Goal: Communication & Community: Participate in discussion

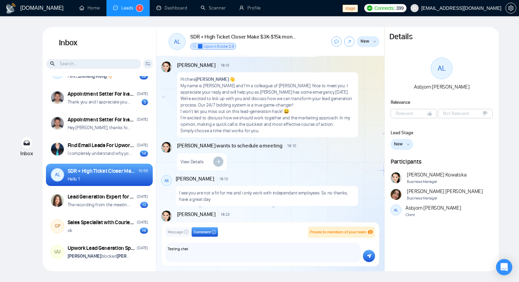
scroll to position [399, 0]
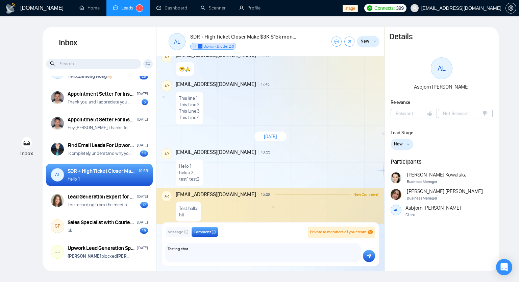
click at [125, 174] on div "SDR + High Ticket Closer Make $3K-$15k monthly 100% comission based only." at bounding box center [102, 170] width 69 height 7
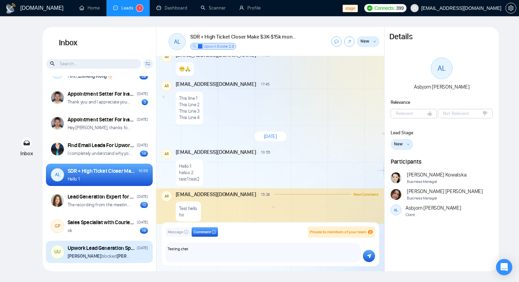
click at [105, 246] on div "Upwork Lead Generation Specialist" at bounding box center [102, 247] width 68 height 7
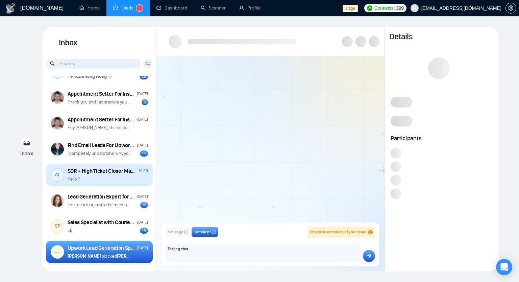
click at [110, 171] on div "SDR + High Ticket Closer Make $3K-$15k monthly 100% comission based only." at bounding box center [102, 170] width 69 height 7
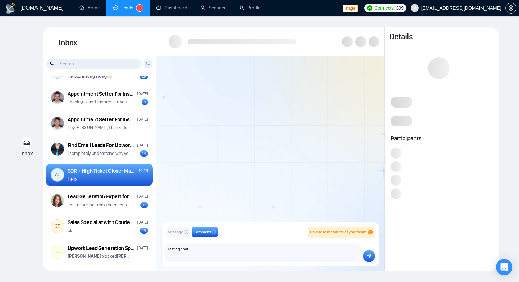
click at [174, 233] on span "Message" at bounding box center [176, 232] width 16 height 6
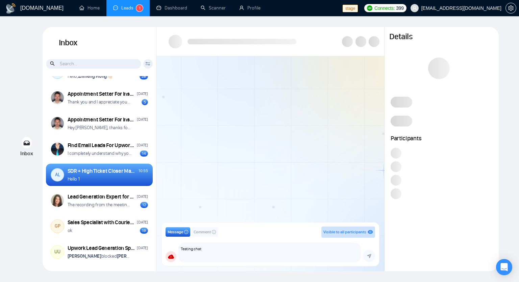
click at [207, 226] on div "Message Comment Visible to all participants" at bounding box center [271, 231] width 210 height 11
click at [207, 230] on span "Comment" at bounding box center [202, 232] width 17 height 6
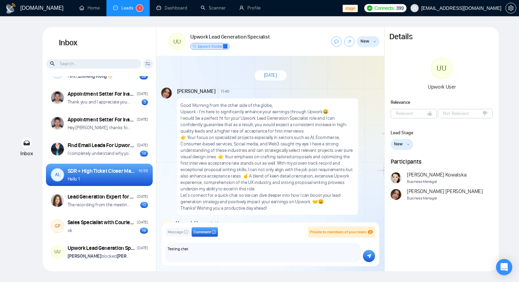
scroll to position [428, 0]
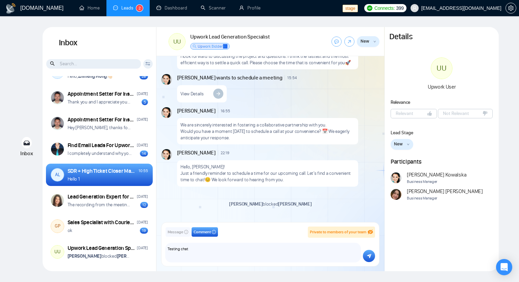
click at [180, 236] on button "Message" at bounding box center [178, 231] width 25 height 9
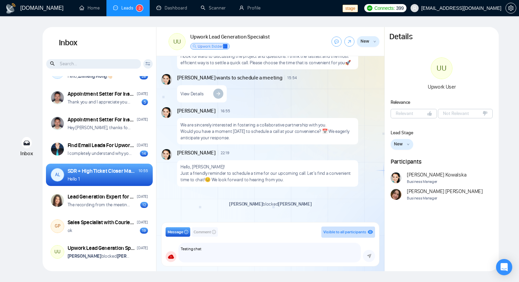
click at [200, 236] on button "Comment" at bounding box center [205, 231] width 26 height 9
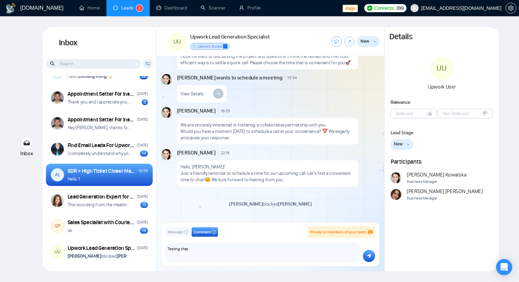
click at [94, 175] on div "SDR + High Ticket Closer Make $3K-$15k monthly 100% comission based only. 10:55…" at bounding box center [108, 174] width 80 height 15
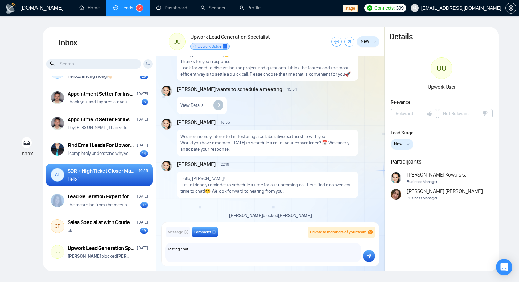
scroll to position [408, 0]
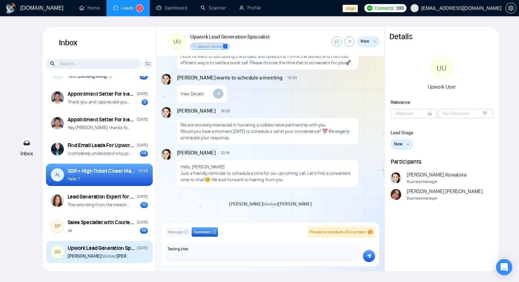
click at [137, 250] on div "[DATE]" at bounding box center [142, 248] width 11 height 6
click at [82, 246] on div "Upwork Lead Generation Specialist" at bounding box center [102, 247] width 68 height 7
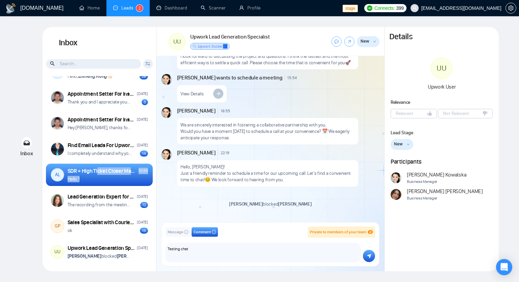
click at [99, 176] on div "SDR + High Ticket Closer Make $3K-$15k monthly 100% comission based only. 10:55…" at bounding box center [108, 174] width 80 height 15
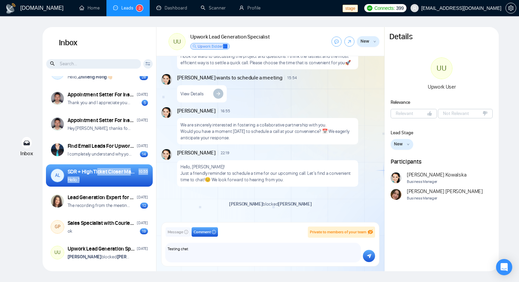
scroll to position [0, 0]
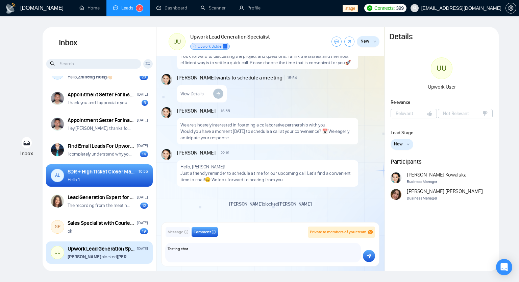
click at [81, 244] on div "UU Upwork Lead Generation Specialist [DATE] [PERSON_NAME] blocked [PERSON_NAME]" at bounding box center [99, 252] width 107 height 22
click at [133, 255] on div "[PERSON_NAME] blocked [PERSON_NAME]" at bounding box center [108, 257] width 80 height 6
click at [97, 250] on div "Upwork Lead Generation Specialist" at bounding box center [102, 248] width 68 height 7
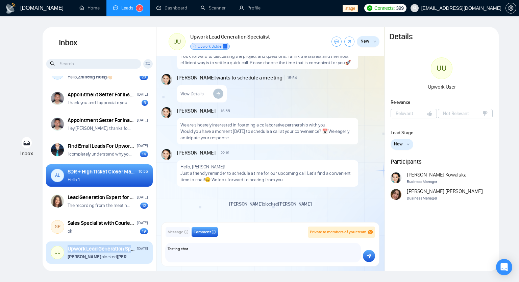
click at [97, 250] on div "Upwork Lead Generation Specialist" at bounding box center [102, 248] width 68 height 7
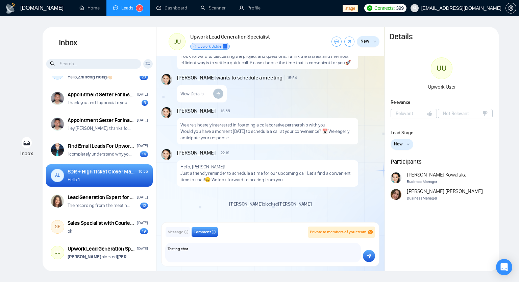
click at [105, 177] on div "Hello 1" at bounding box center [108, 179] width 80 height 6
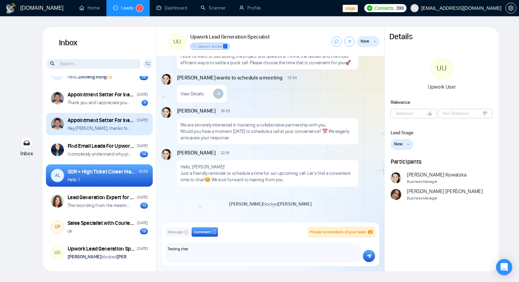
click at [103, 128] on p "Hey [PERSON_NAME], thanks for applying for this position!" at bounding box center [100, 128] width 65 height 6
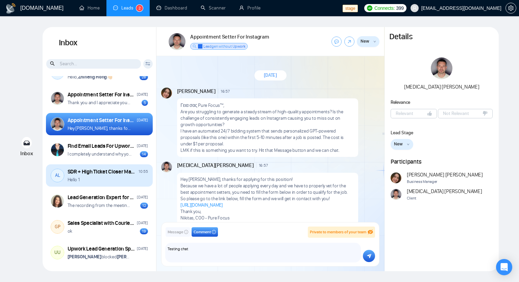
scroll to position [3, 0]
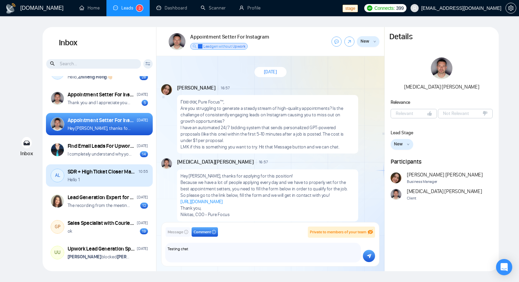
click at [103, 173] on div "SDR + High Ticket Closer Make $3K-$15k monthly 100% comission based only." at bounding box center [102, 171] width 69 height 7
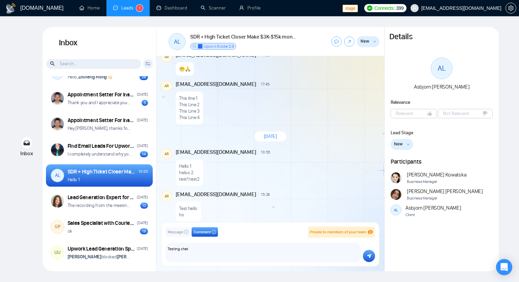
scroll to position [399, 0]
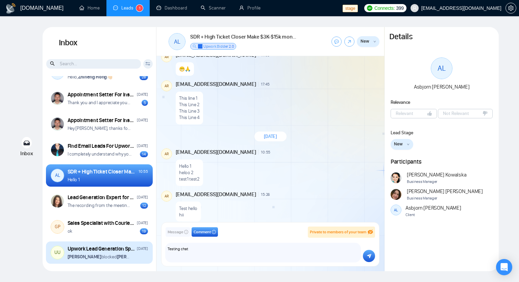
click at [113, 252] on div "Upwork Lead Generation Specialist" at bounding box center [102, 248] width 68 height 7
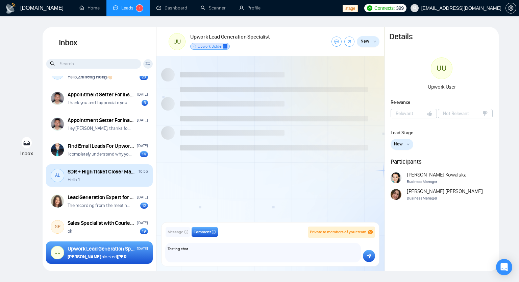
scroll to position [428, 0]
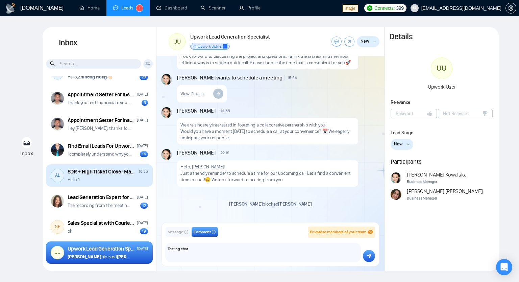
click at [107, 178] on div "Hello 1" at bounding box center [108, 179] width 80 height 6
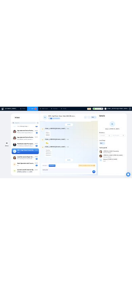
scroll to position [399, 0]
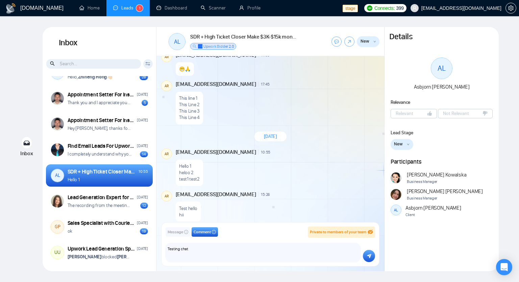
click at [370, 232] on icon "eye-invisible" at bounding box center [370, 231] width 5 height 5
click at [370, 233] on icon "eye-invisible" at bounding box center [370, 231] width 5 height 5
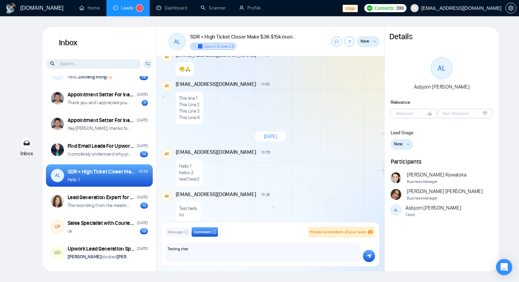
click at [178, 231] on span "Message" at bounding box center [176, 232] width 16 height 6
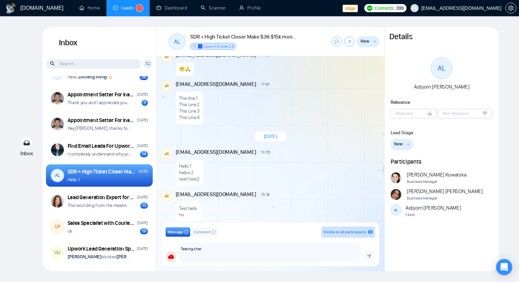
click at [204, 231] on span "Comment" at bounding box center [202, 232] width 17 height 6
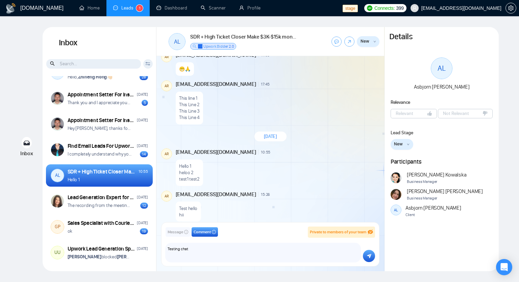
click at [173, 233] on span "Message" at bounding box center [176, 232] width 16 height 6
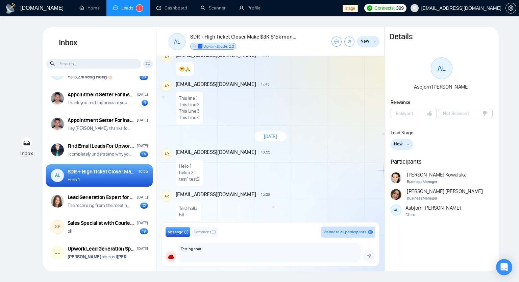
click at [202, 232] on span "Comment" at bounding box center [202, 232] width 17 height 6
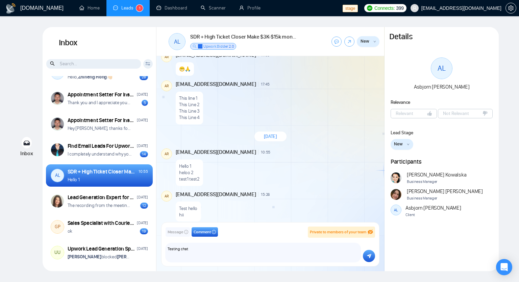
click at [183, 230] on span "Message" at bounding box center [176, 232] width 16 height 6
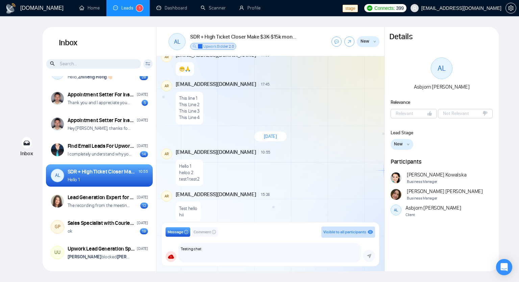
click at [198, 235] on span "Comment" at bounding box center [202, 232] width 17 height 6
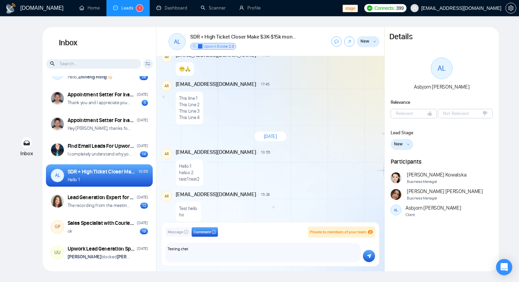
click at [170, 234] on span "Message" at bounding box center [176, 232] width 16 height 6
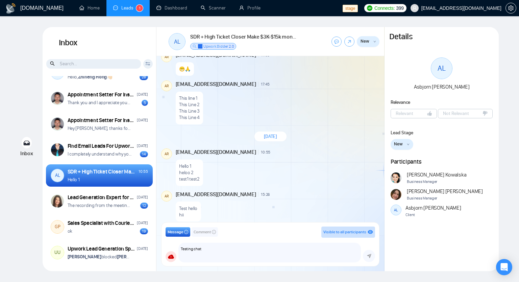
click at [369, 45] on button "New" at bounding box center [368, 41] width 23 height 11
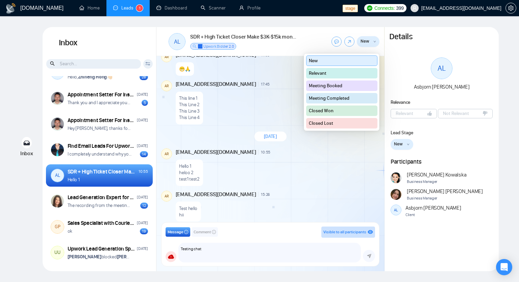
click at [335, 75] on button "Relevant" at bounding box center [342, 73] width 72 height 10
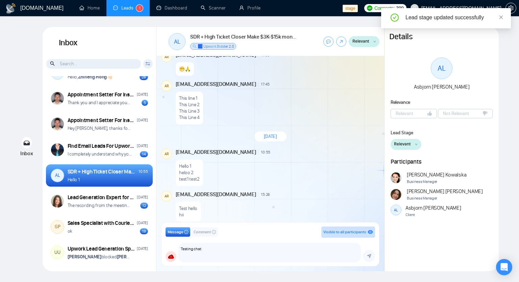
click at [365, 43] on span "Relevant" at bounding box center [361, 41] width 17 height 7
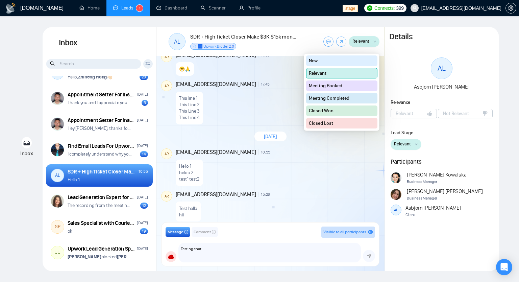
click at [351, 60] on button "New" at bounding box center [342, 60] width 72 height 10
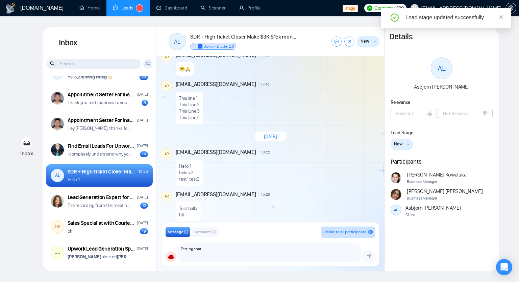
click at [395, 145] on span "New" at bounding box center [398, 144] width 9 height 7
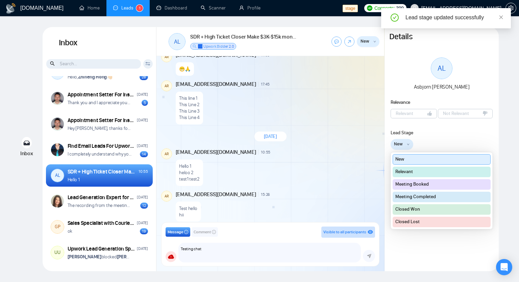
click at [395, 145] on span "New" at bounding box center [398, 144] width 9 height 7
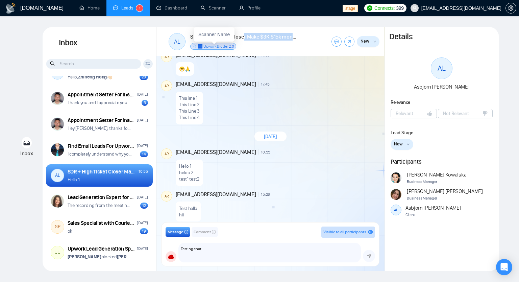
drag, startPoint x: 199, startPoint y: 46, endPoint x: 245, endPoint y: 47, distance: 46.0
click at [245, 47] on div "SDR + High Ticket Closer Make $3K-$15k monthly 100% comission based only. ✅ Upw…" at bounding box center [243, 41] width 106 height 17
drag, startPoint x: 231, startPoint y: 48, endPoint x: 198, endPoint y: 48, distance: 32.8
click at [198, 48] on span "✅ Upwork Bidder 2.0" at bounding box center [216, 46] width 36 height 5
click at [248, 46] on div "SDR + High Ticket Closer Make $3K-$15k monthly 100% comission based only. ✅ Upw…" at bounding box center [243, 41] width 106 height 17
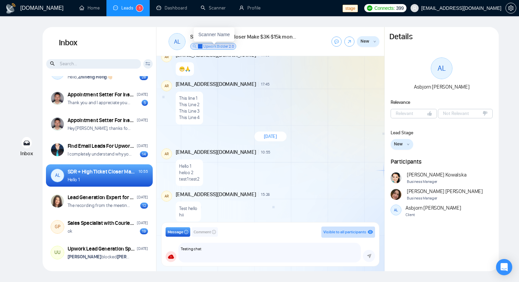
click at [219, 48] on span "✅ Upwork Bidder 2.0" at bounding box center [216, 46] width 36 height 5
drag, startPoint x: 210, startPoint y: 249, endPoint x: 155, endPoint y: 259, distance: 55.9
click at [155, 259] on div "Inbox Client Reset Date Reset Reset Apply UU 100x Engineers 10:57 welcome back …" at bounding box center [271, 149] width 456 height 244
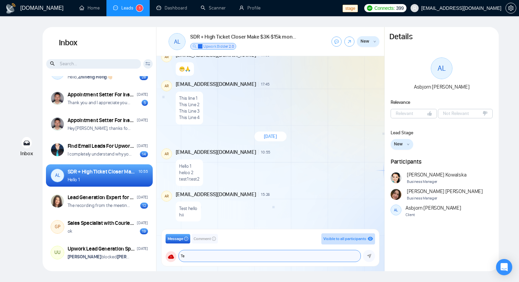
type textarea "T"
click at [202, 239] on span "Comment" at bounding box center [202, 239] width 17 height 6
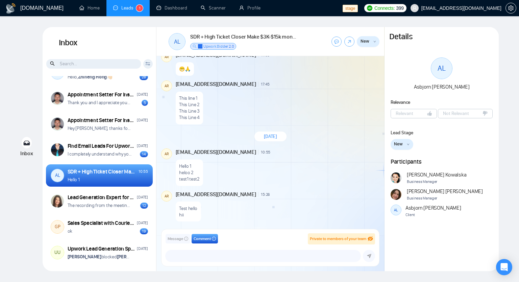
click at [189, 237] on button "Message" at bounding box center [178, 238] width 25 height 9
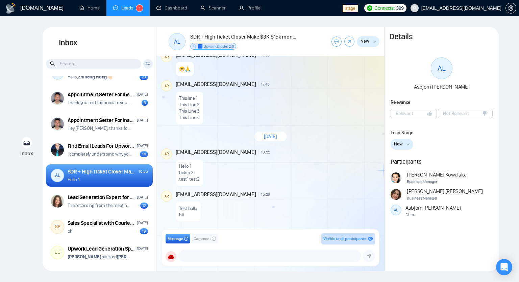
click at [204, 241] on span "Comment" at bounding box center [202, 239] width 17 height 6
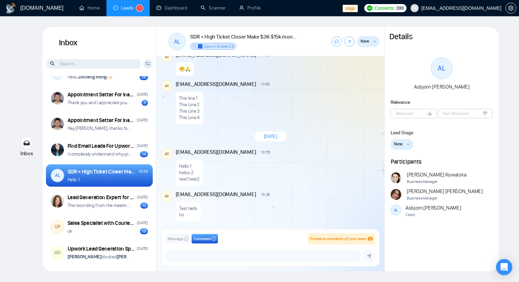
click at [185, 240] on icon "info-circle" at bounding box center [186, 239] width 4 height 4
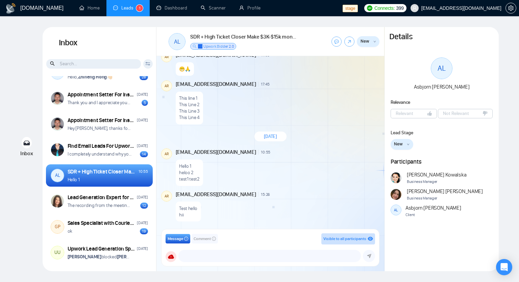
click at [370, 239] on icon "eye" at bounding box center [370, 239] width 5 height 4
click at [200, 242] on button "Comment" at bounding box center [205, 238] width 26 height 9
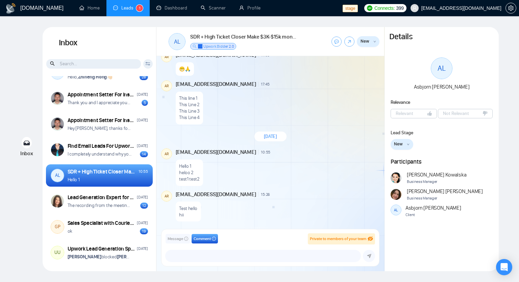
click at [369, 239] on icon "eye-invisible" at bounding box center [370, 238] width 5 height 5
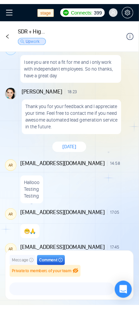
scroll to position [315, 0]
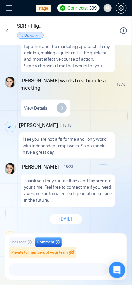
click at [22, 242] on span "Message" at bounding box center [19, 243] width 16 height 6
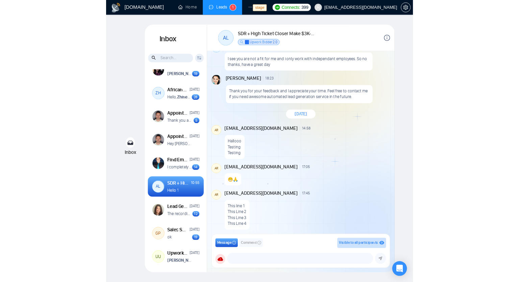
scroll to position [1482, 0]
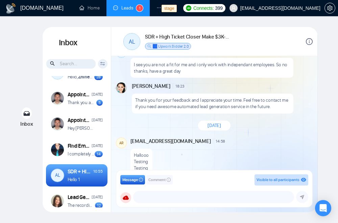
click at [161, 178] on span "Comment" at bounding box center [156, 180] width 17 height 6
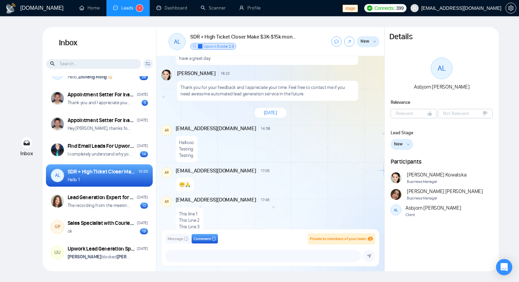
scroll to position [309, 0]
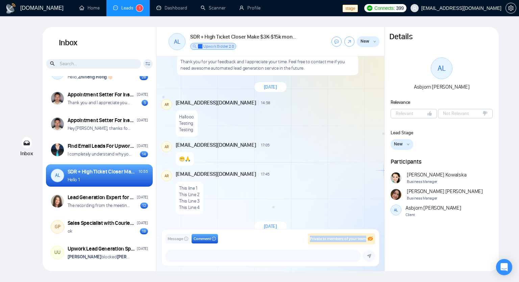
drag, startPoint x: 308, startPoint y: 238, endPoint x: 363, endPoint y: 234, distance: 55.3
click at [363, 234] on div "Private to members of your team" at bounding box center [341, 238] width 67 height 11
click at [179, 237] on span "Message" at bounding box center [176, 239] width 16 height 6
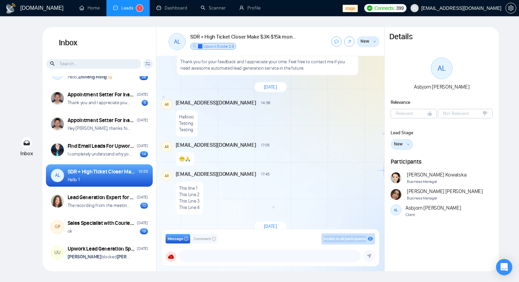
drag, startPoint x: 322, startPoint y: 239, endPoint x: 373, endPoint y: 237, distance: 50.4
click at [373, 237] on div "Visible to all participants" at bounding box center [348, 238] width 54 height 11
copy div "Visible to all participants GigRadar Business Manager [PERSON_NAME] [EMAIL_ADDR…"
click at [202, 239] on span "Comment" at bounding box center [202, 239] width 17 height 6
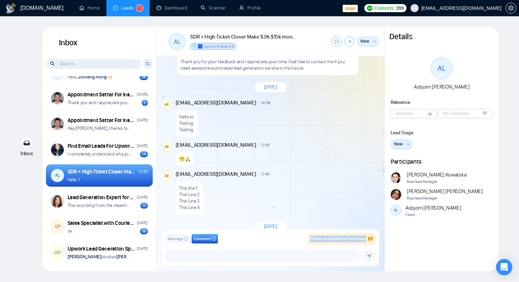
copy div "Visible to all participants GigRadar Business Manager [PERSON_NAME] [EMAIL_ADDR…"
